Goal: Task Accomplishment & Management: Complete application form

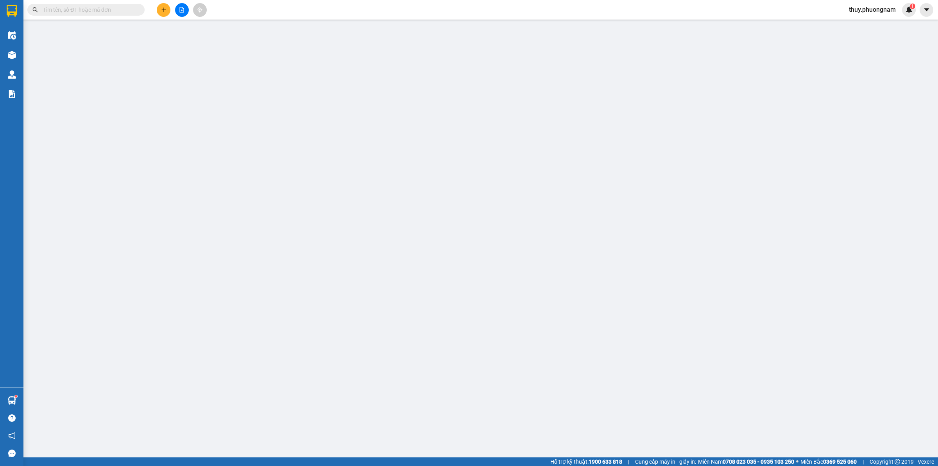
click at [83, 14] on span at bounding box center [85, 10] width 117 height 12
click at [83, 12] on input "text" at bounding box center [89, 9] width 92 height 9
click at [65, 11] on input "text" at bounding box center [89, 9] width 92 height 9
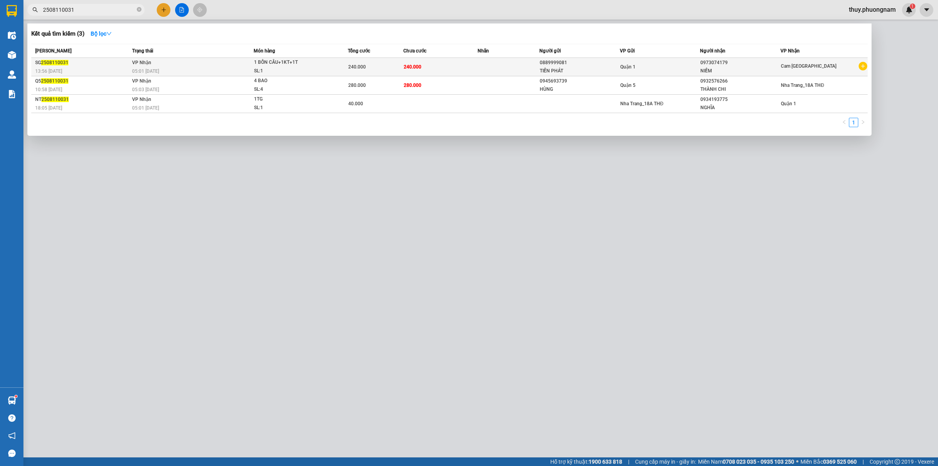
type input "2508110031"
click at [49, 65] on div "SG 2508110031" at bounding box center [82, 63] width 95 height 8
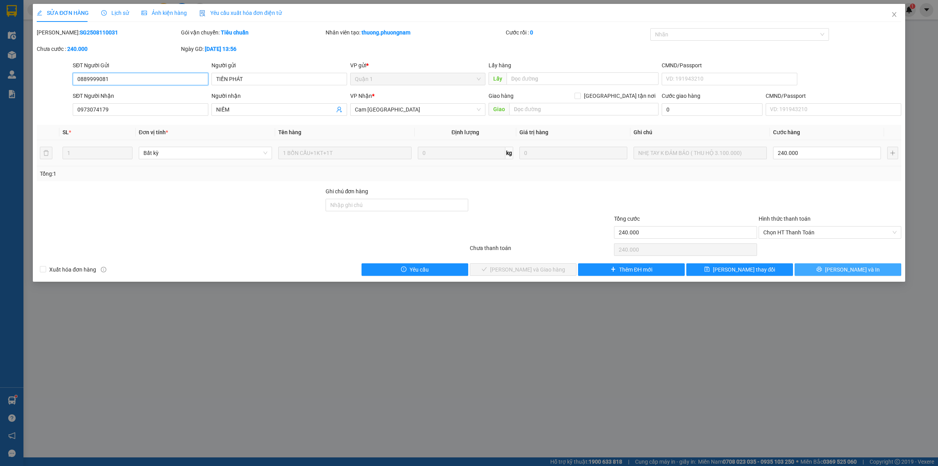
type input "0889999081"
type input "TIẾN PHÁT"
type input "0973074179"
type input "NIỀM"
type input "240.000"
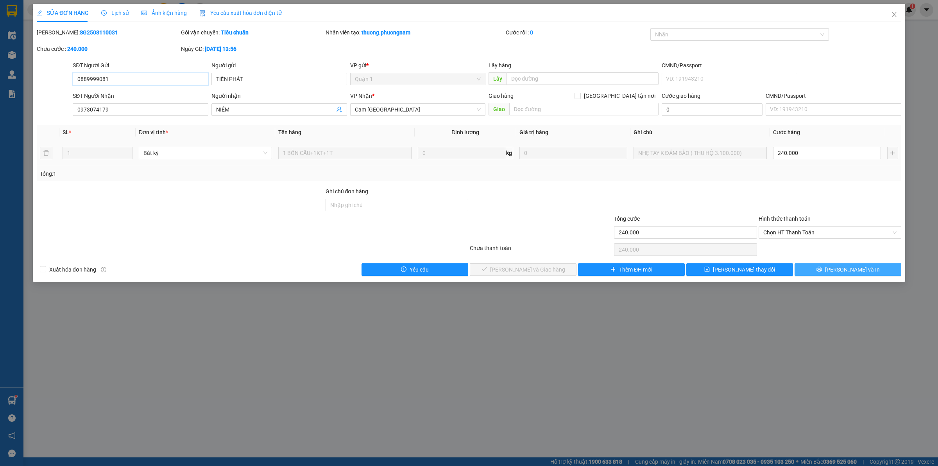
type input "240.000"
click at [843, 269] on span "[PERSON_NAME] và In" at bounding box center [852, 269] width 55 height 9
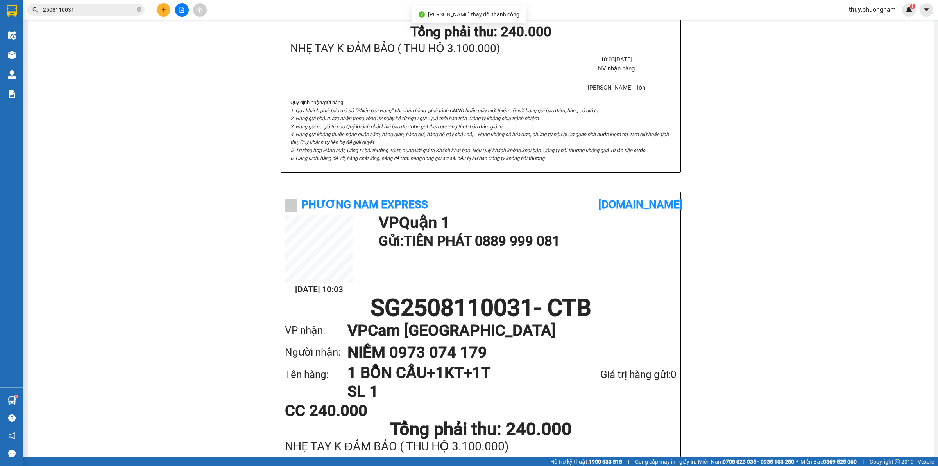
scroll to position [269, 0]
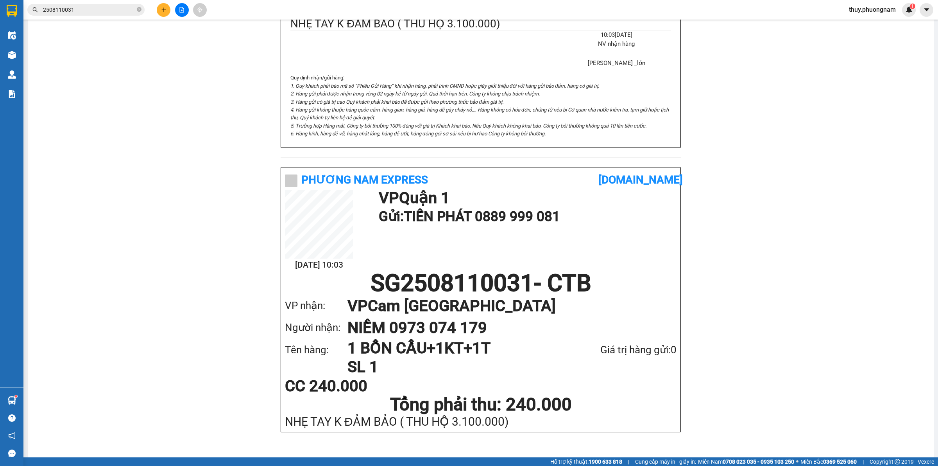
click at [285, 378] on div "CC 240.000" at bounding box center [349, 386] width 129 height 16
